Goal: Check status: Check status

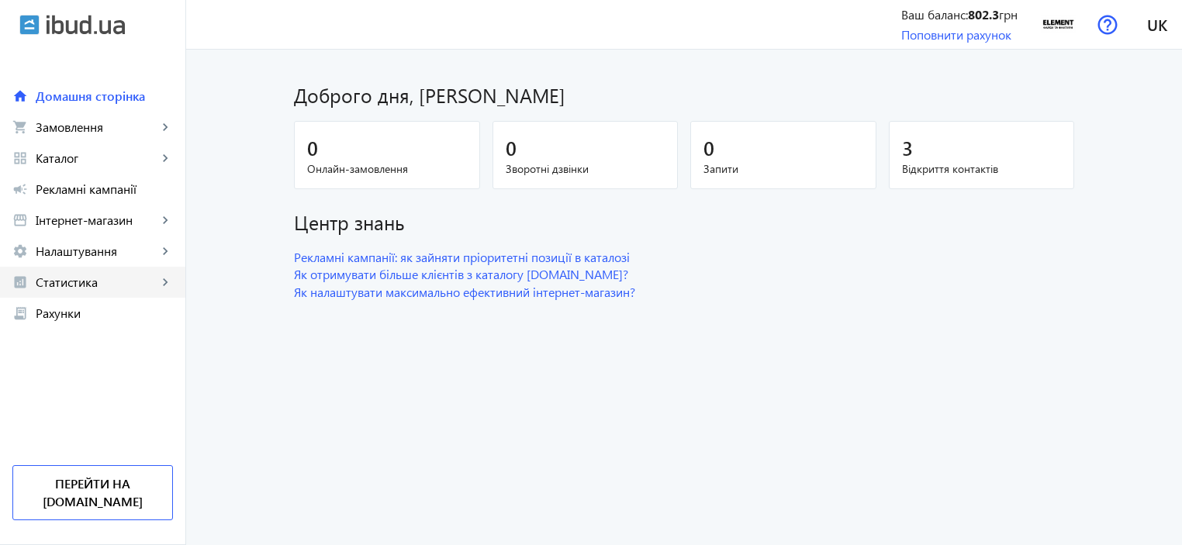
click at [106, 282] on span "Статистика" at bounding box center [97, 282] width 122 height 16
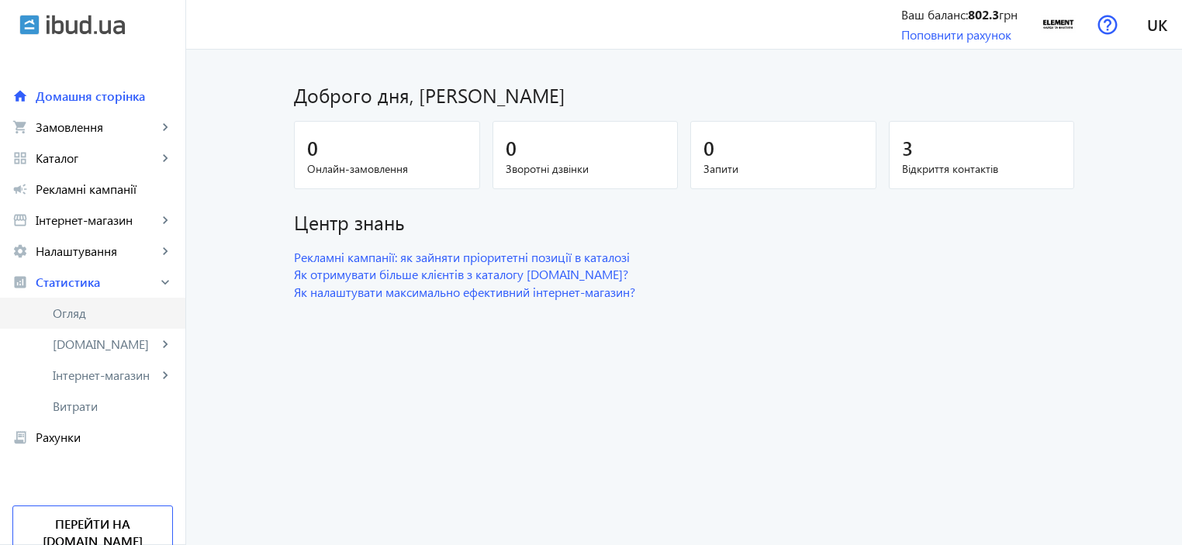
click at [106, 312] on span "Огляд" at bounding box center [113, 314] width 120 height 16
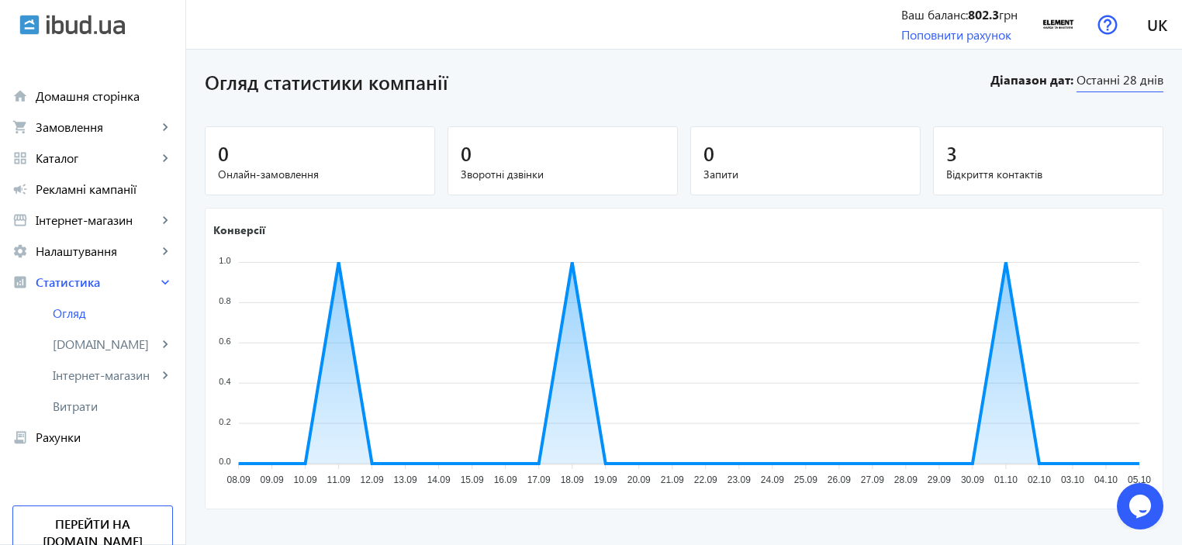
click at [1121, 83] on span "Останні 28 днів" at bounding box center [1119, 81] width 87 height 21
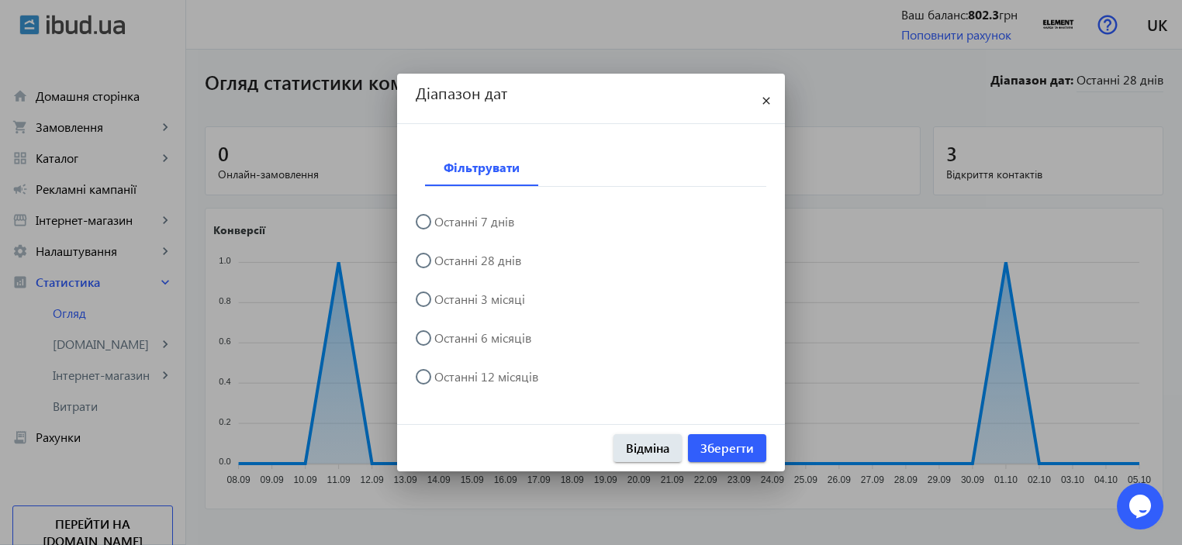
click at [1051, 133] on div at bounding box center [591, 272] width 1182 height 545
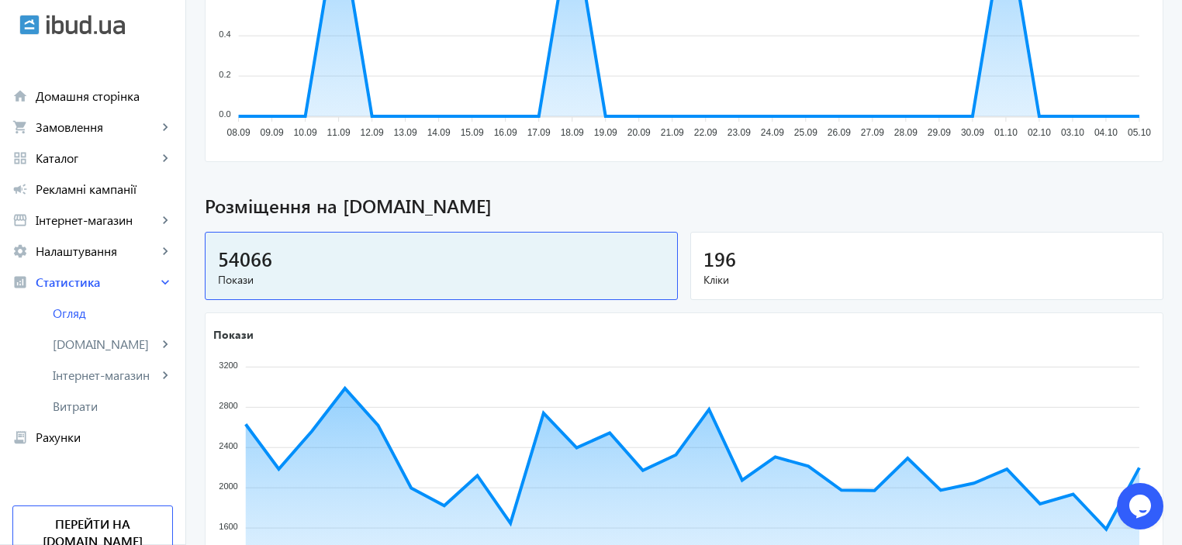
scroll to position [196, 0]
